Goal: Browse casually

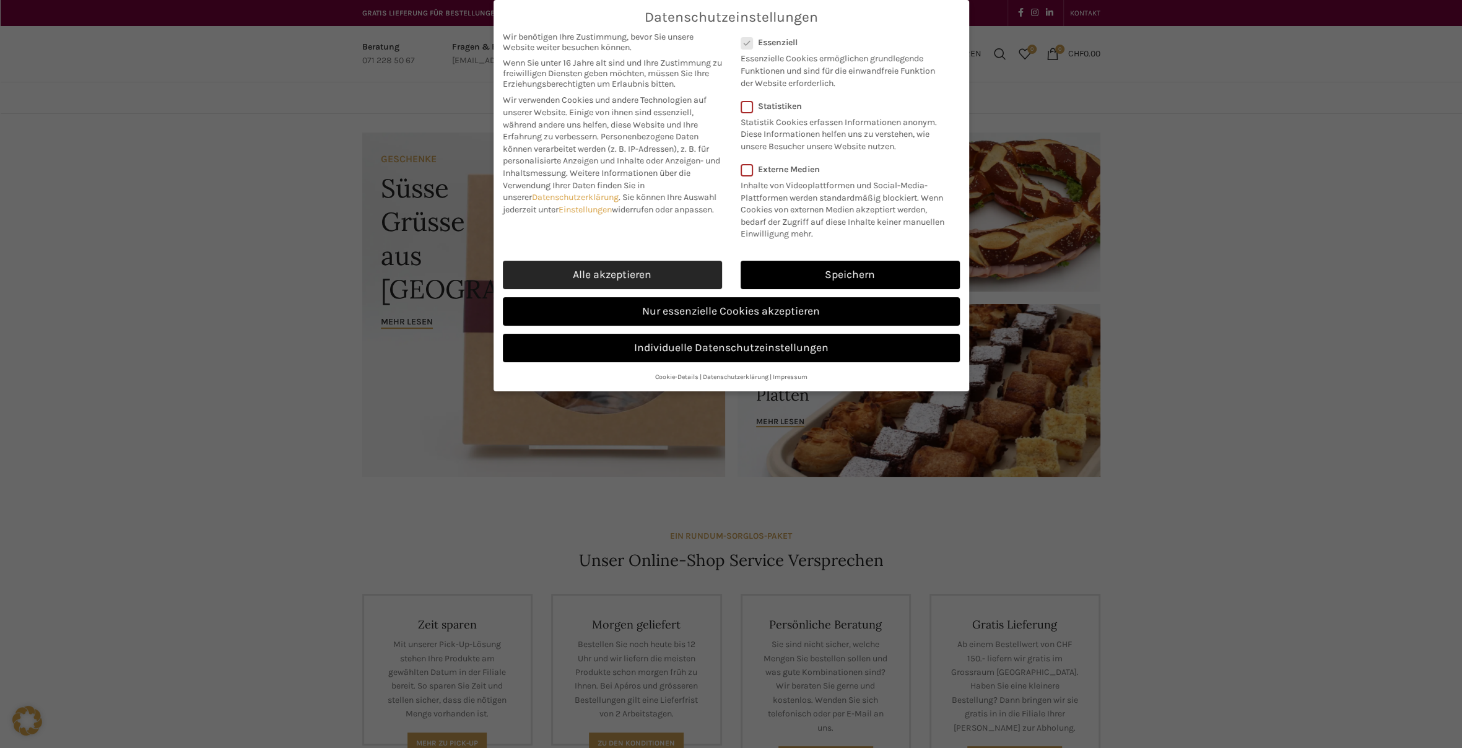
click at [625, 274] on link "Alle akzeptieren" at bounding box center [612, 275] width 219 height 28
checkbox input "true"
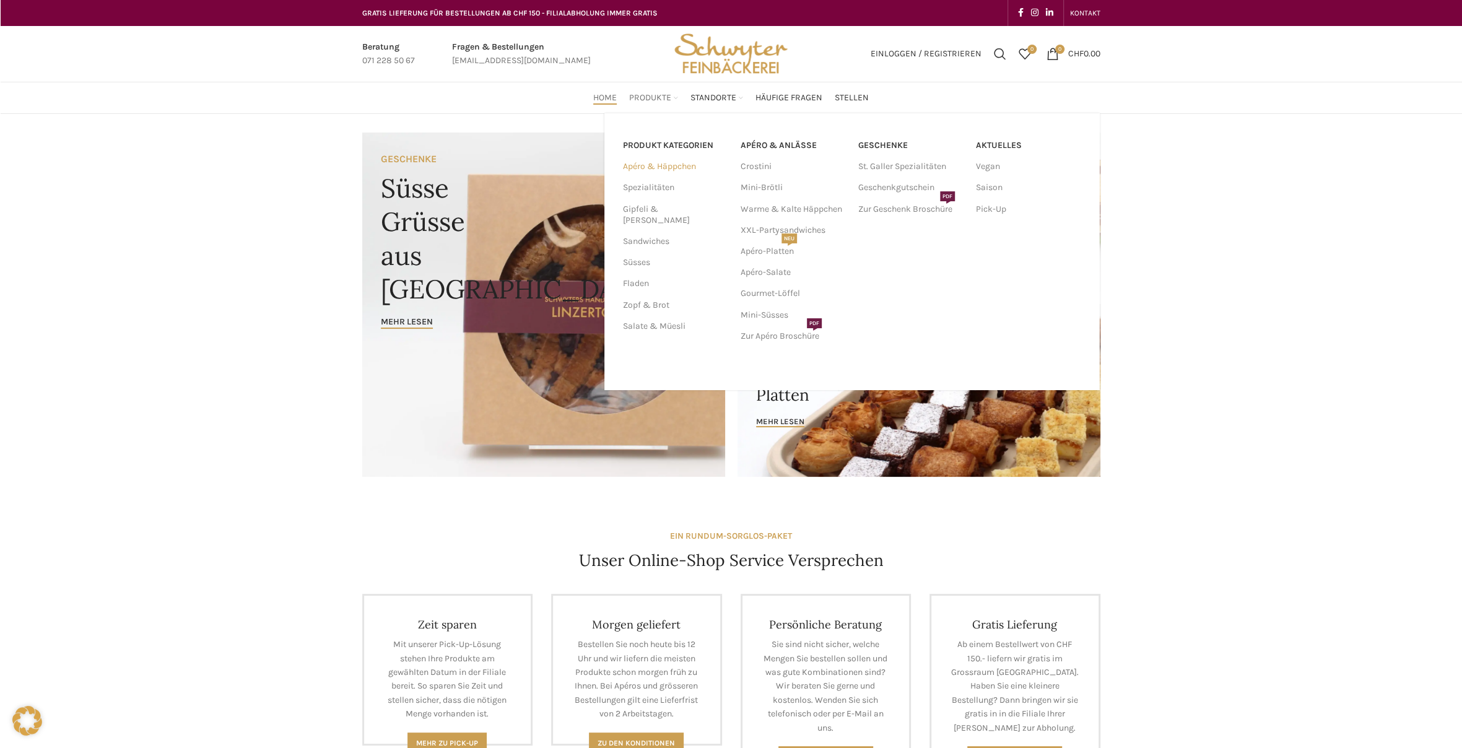
click at [664, 163] on link "Apéro & Häppchen" at bounding box center [674, 166] width 103 height 21
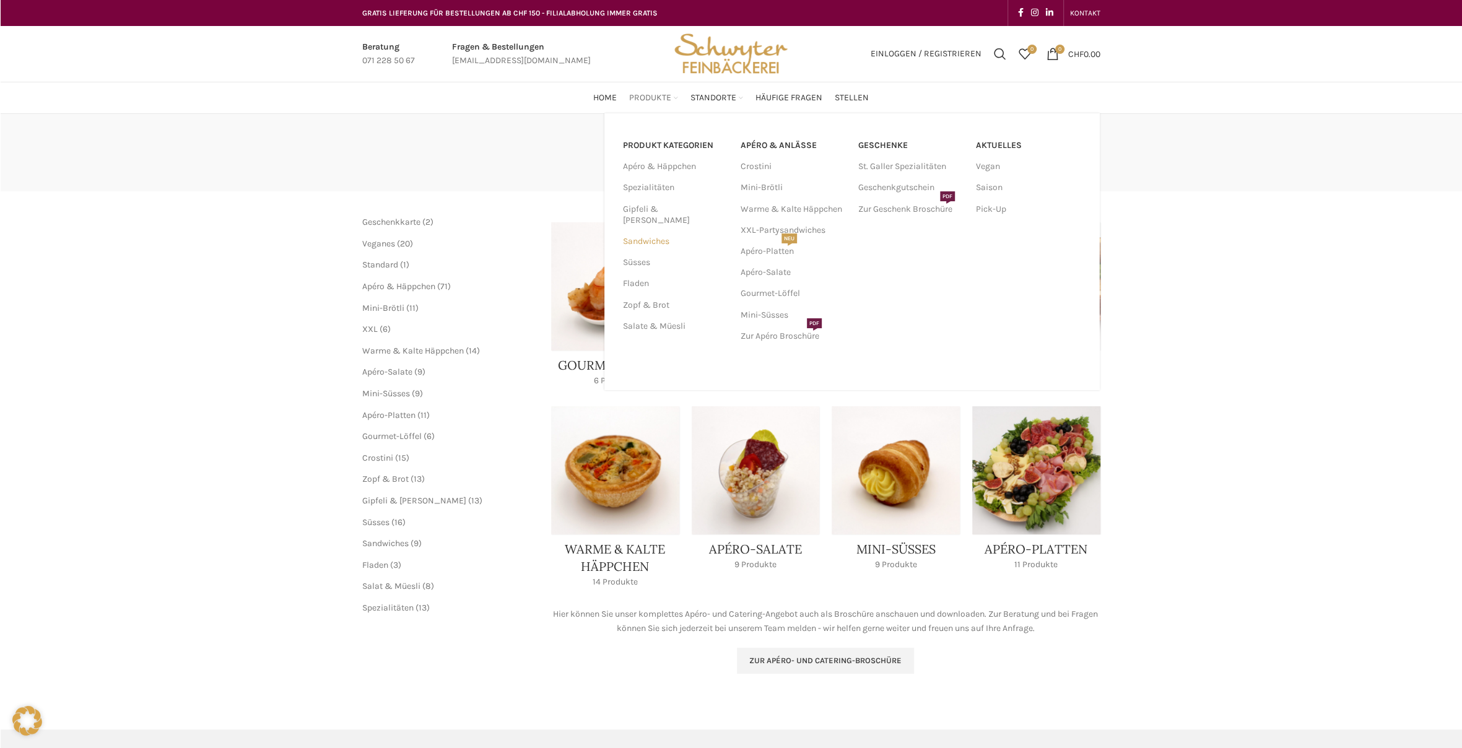
click at [646, 231] on link "Sandwiches" at bounding box center [674, 241] width 103 height 21
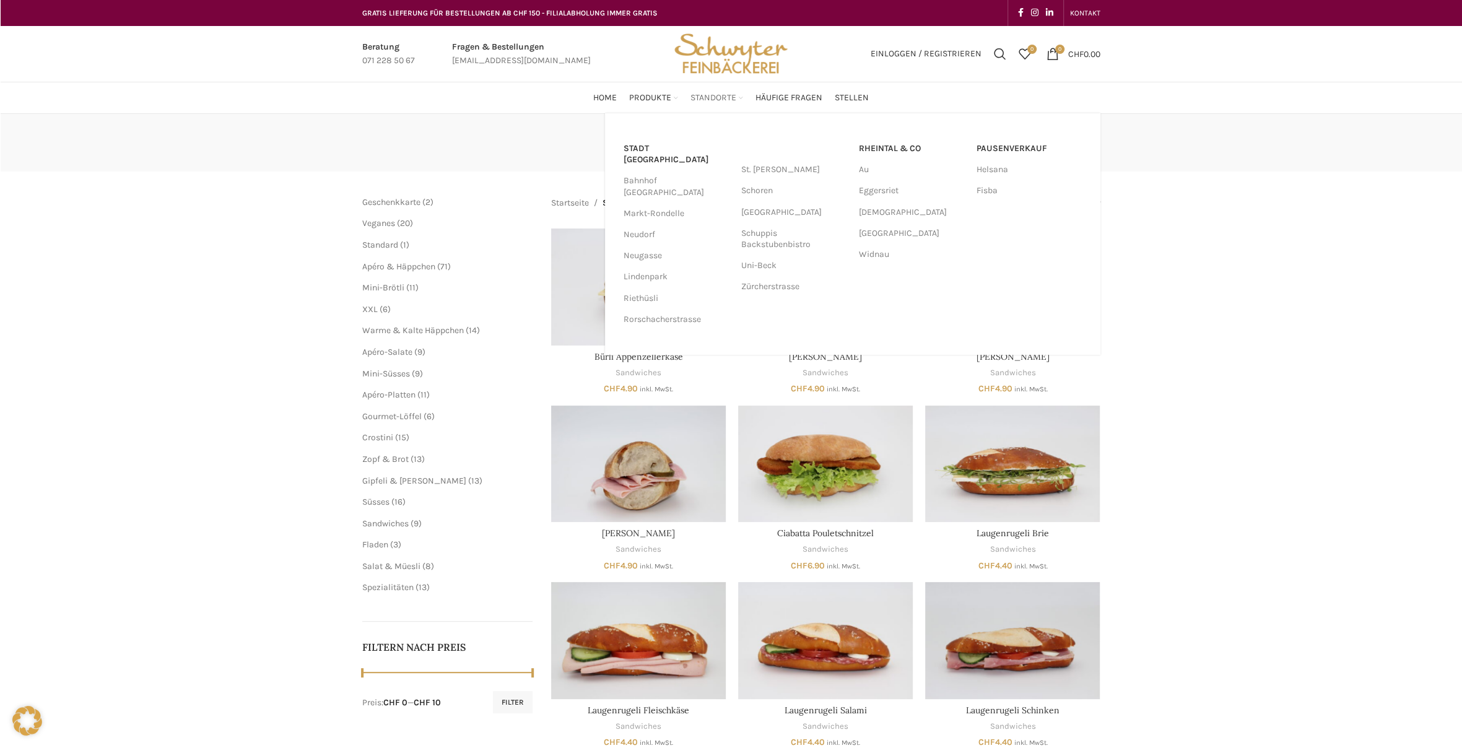
click at [729, 95] on span "Standorte" at bounding box center [713, 98] width 46 height 12
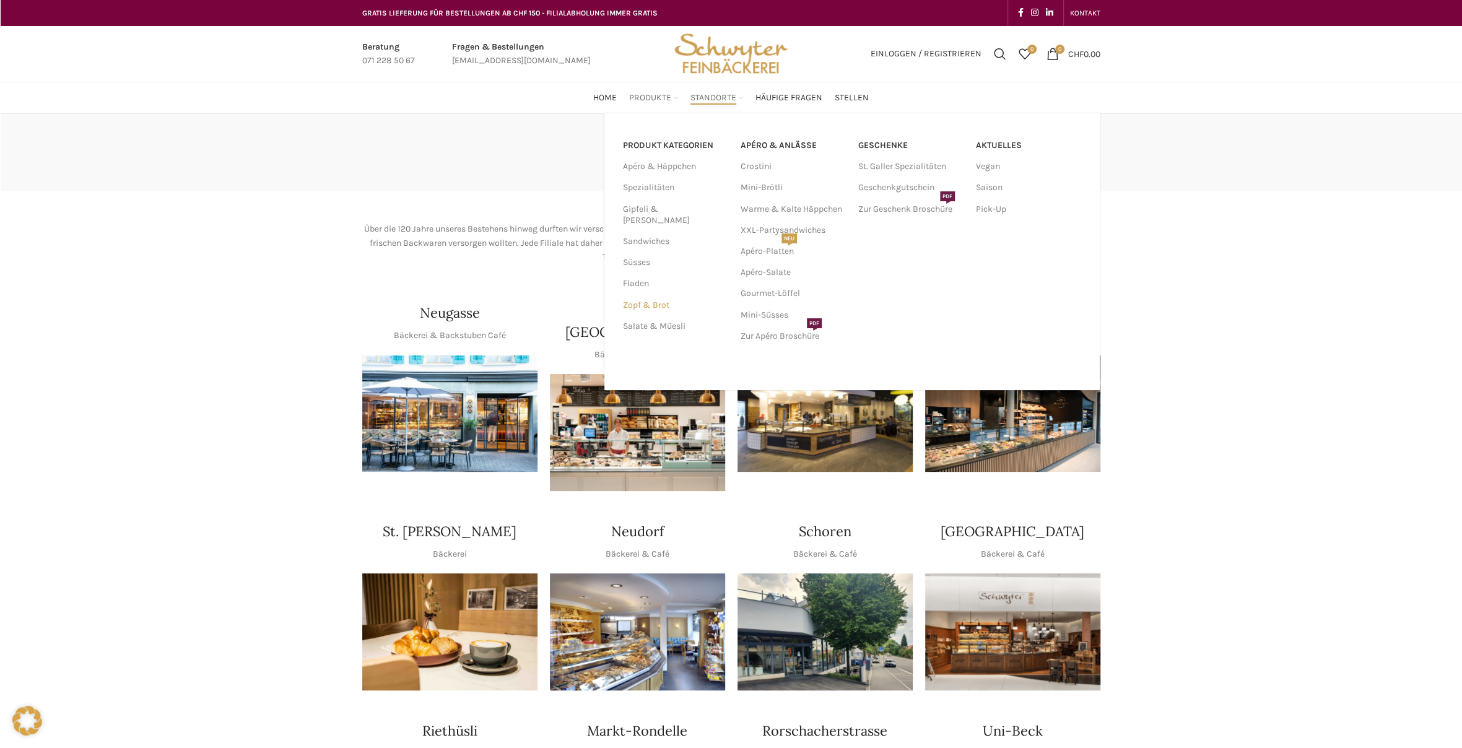
click at [639, 295] on link "Zopf & Brot" at bounding box center [674, 305] width 103 height 21
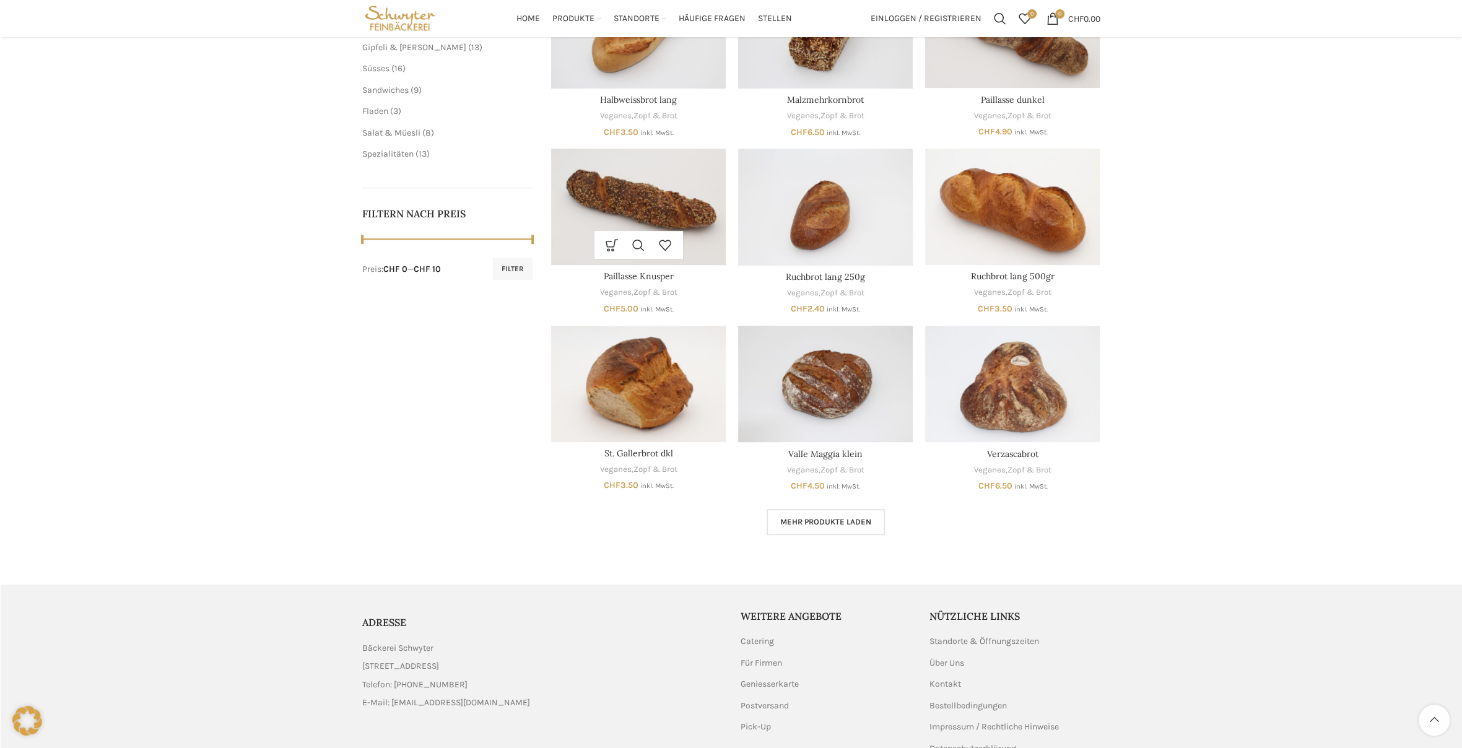
scroll to position [310, 0]
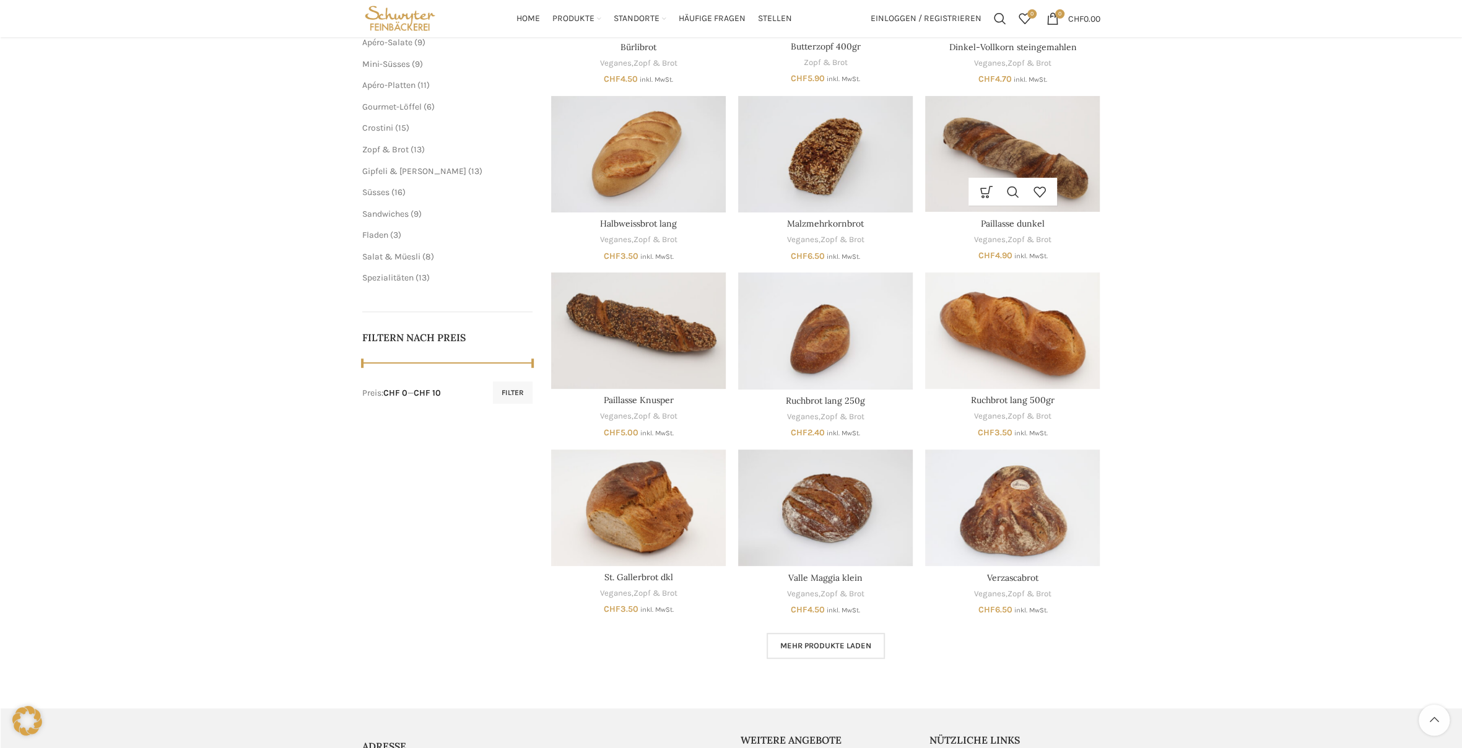
click at [1041, 154] on img "Paillasse dunkel" at bounding box center [1012, 154] width 175 height 116
click at [1020, 150] on img "Paillasse dunkel" at bounding box center [1012, 154] width 175 height 116
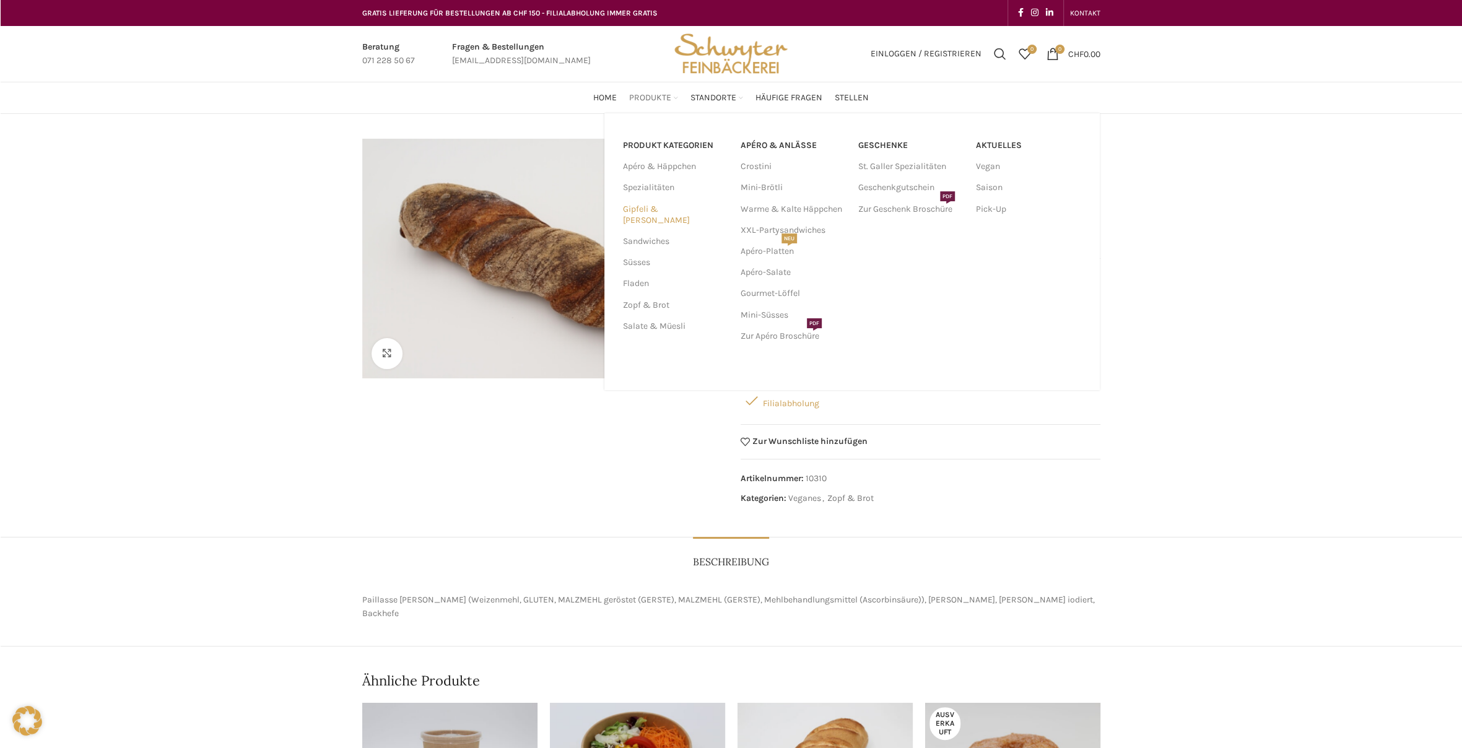
click at [655, 207] on link "Gipfeli & [PERSON_NAME]" at bounding box center [674, 215] width 103 height 32
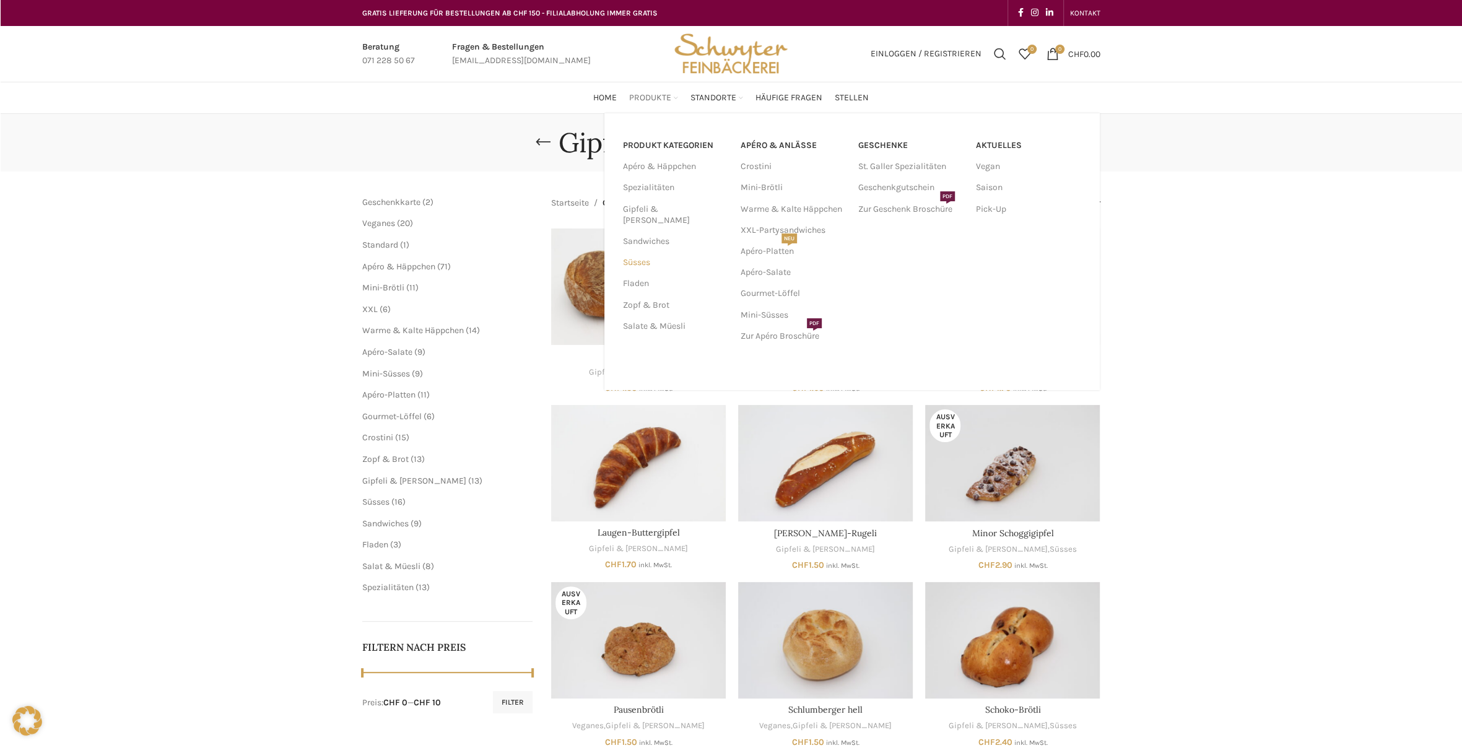
click at [644, 252] on link "Süsses" at bounding box center [674, 262] width 103 height 21
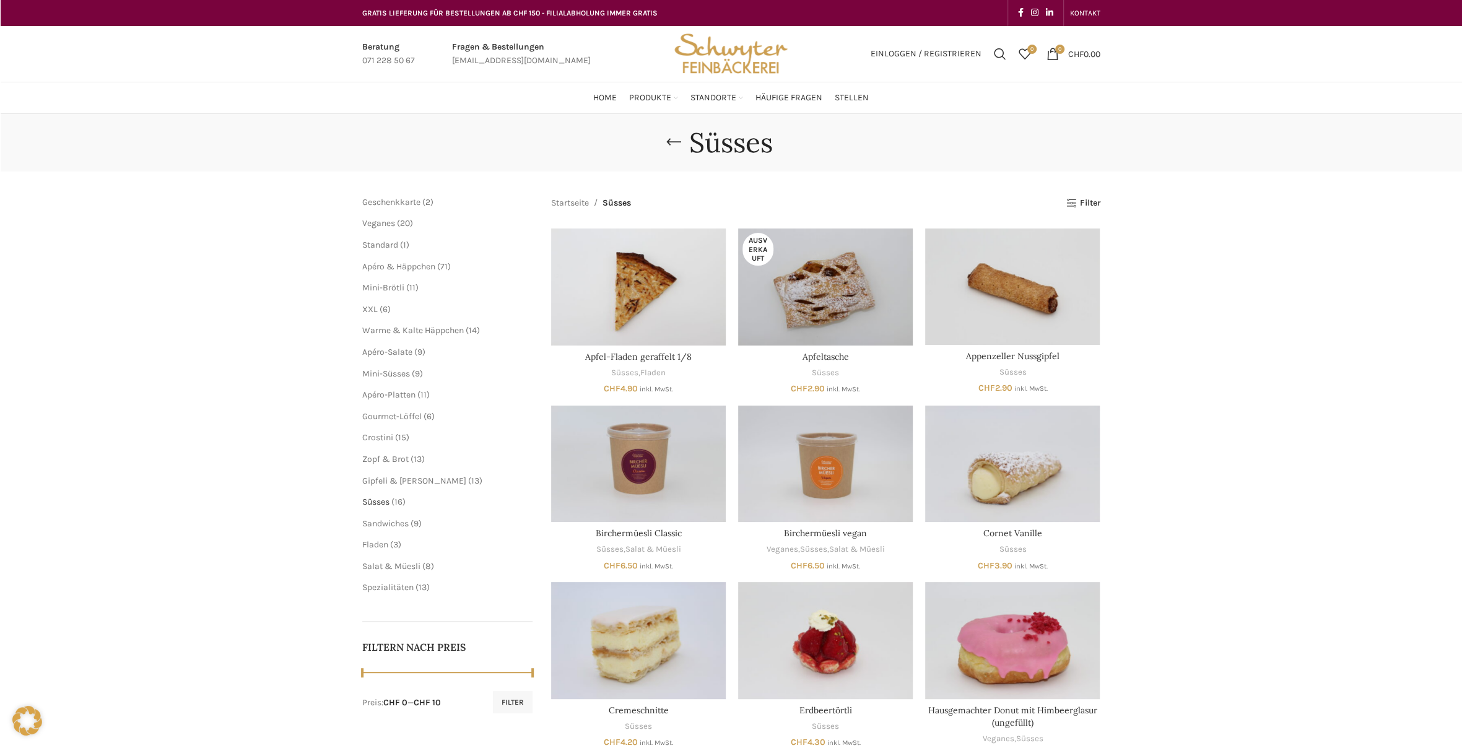
click at [389, 501] on span "Süsses" at bounding box center [375, 501] width 27 height 11
click at [653, 456] on img "Birchermüesli Classic" at bounding box center [638, 463] width 175 height 116
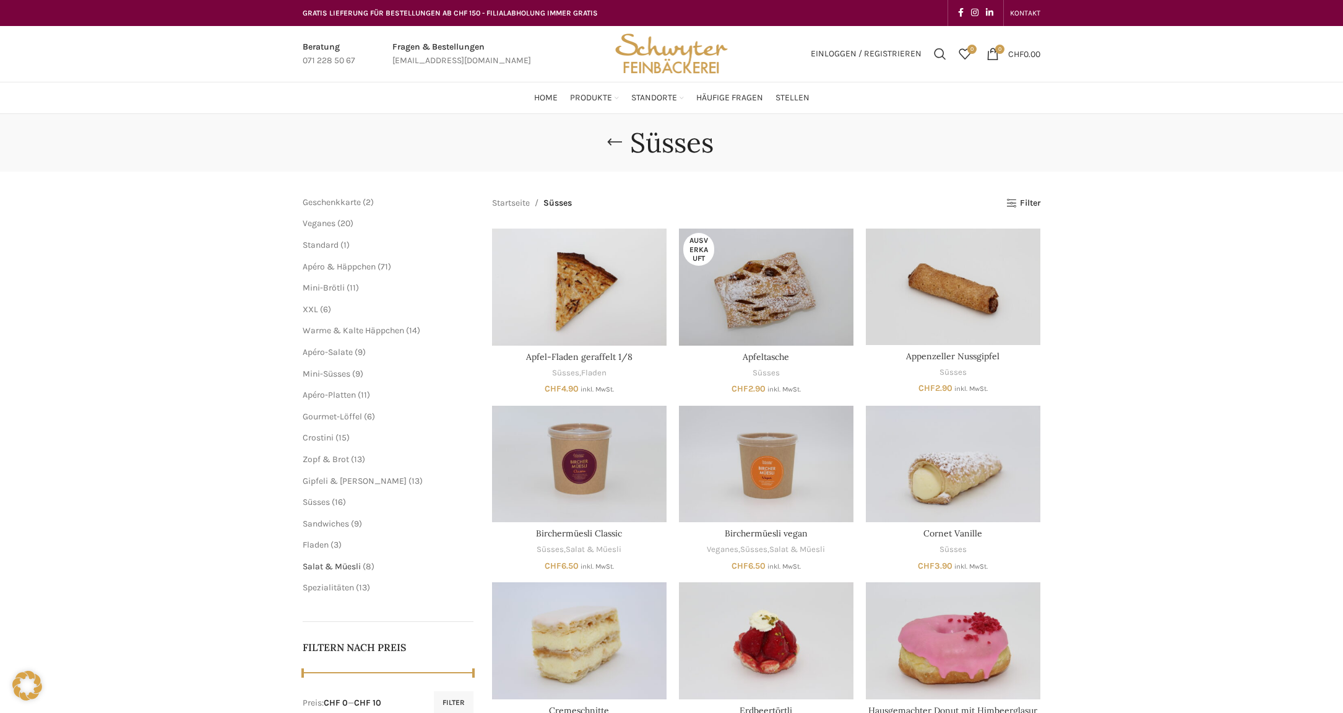
click at [337, 568] on span "Salat & Müesli" at bounding box center [332, 566] width 58 height 11
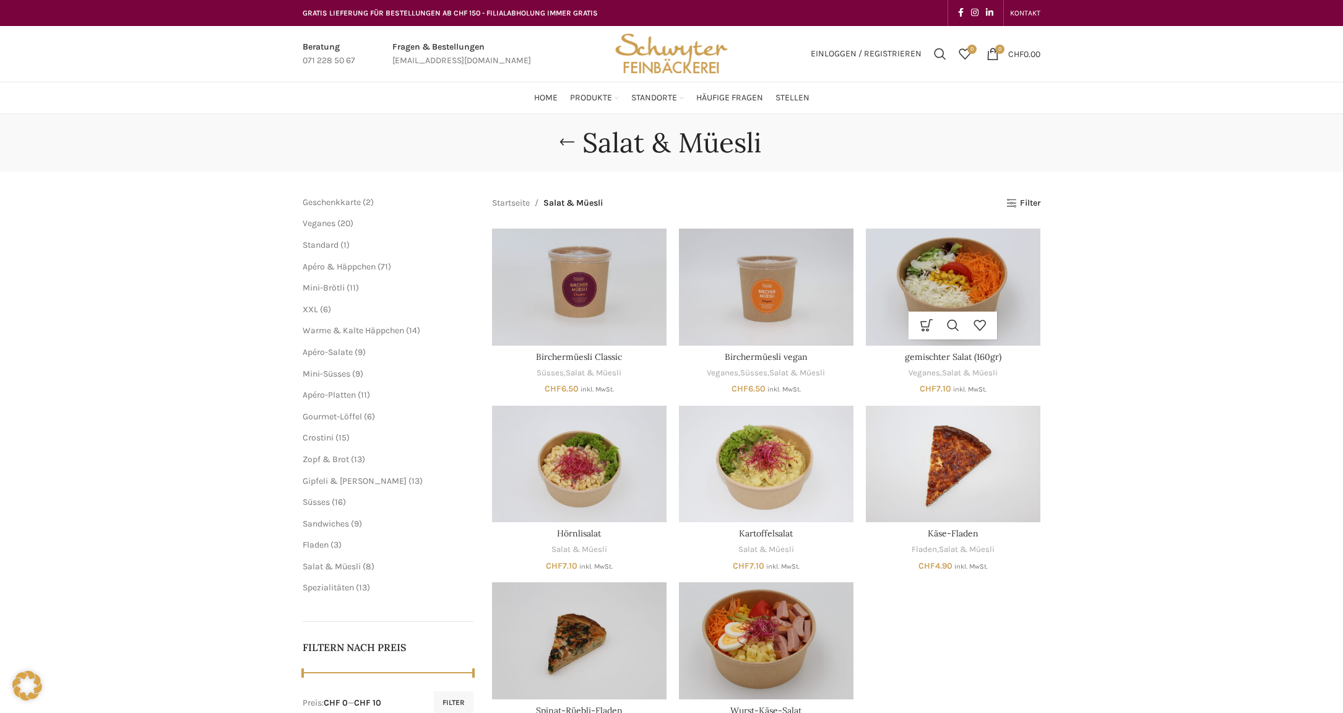
click at [955, 275] on img "gemischter Salat (160gr)" at bounding box center [953, 286] width 175 height 116
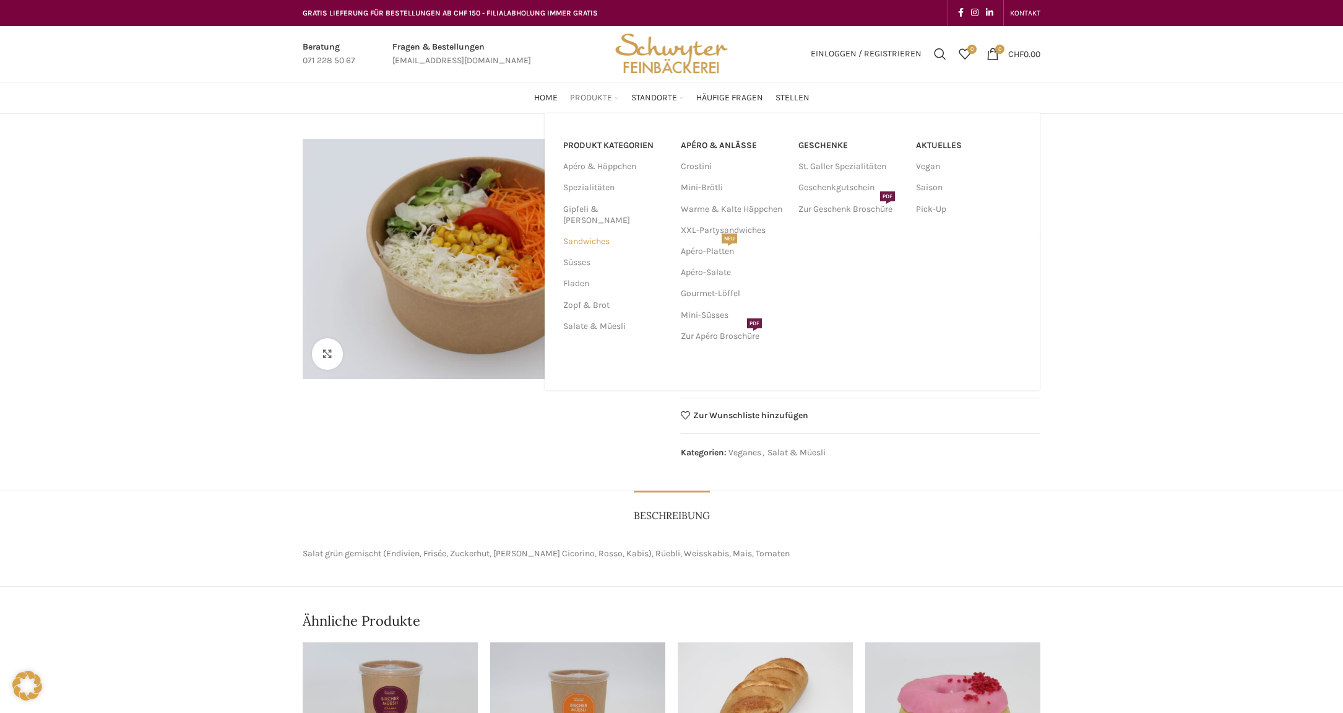
click at [600, 231] on link "Sandwiches" at bounding box center [614, 241] width 103 height 21
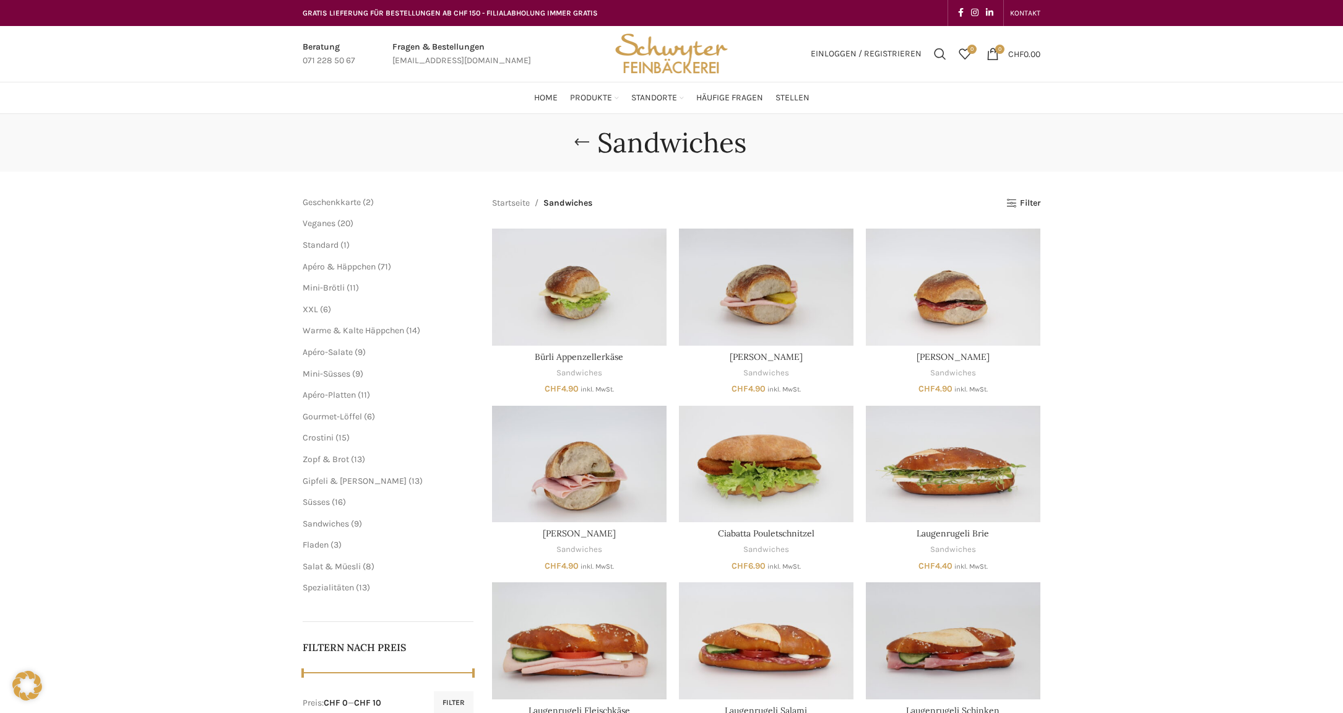
click at [255, 587] on div "Sandwiches [GEOGRAPHIC_DATA] Geschenkkarte 2 2 Produkte Veganes 20 20 Produkte …" at bounding box center [671, 442] width 1343 height 657
